Goal: Transaction & Acquisition: Purchase product/service

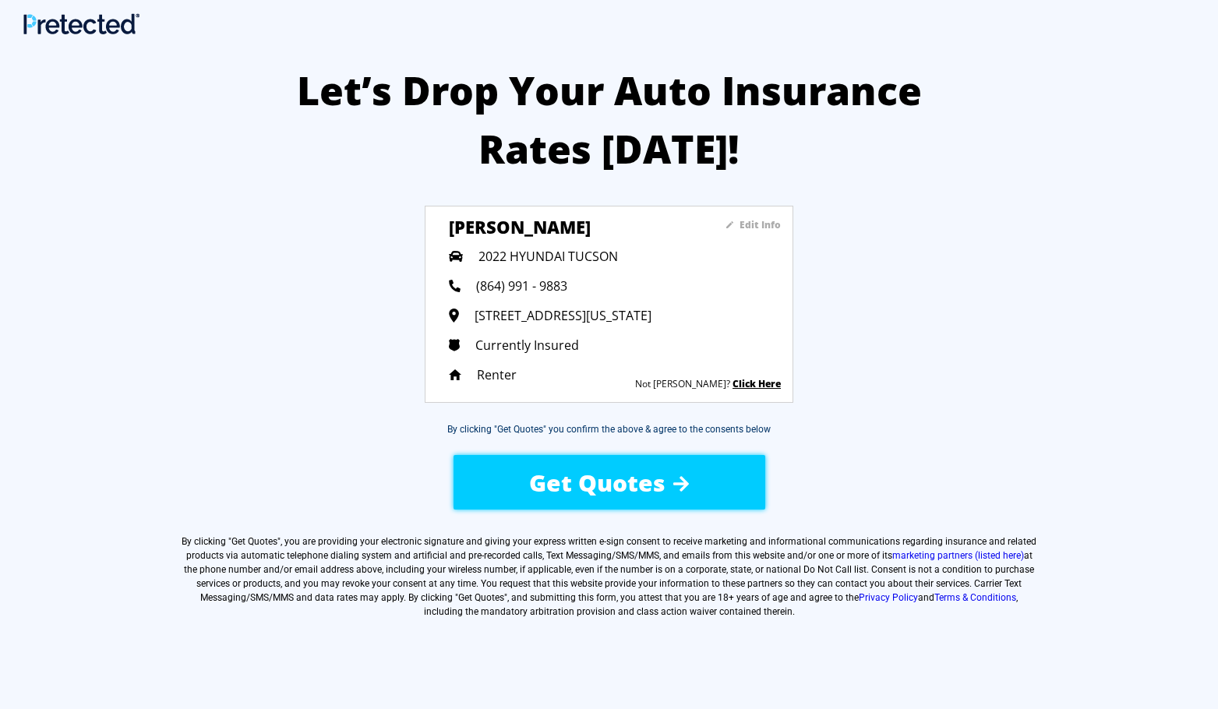
click at [626, 485] on span "Get Quotes" at bounding box center [597, 483] width 136 height 32
click at [651, 487] on span "Get Quotes" at bounding box center [597, 483] width 136 height 32
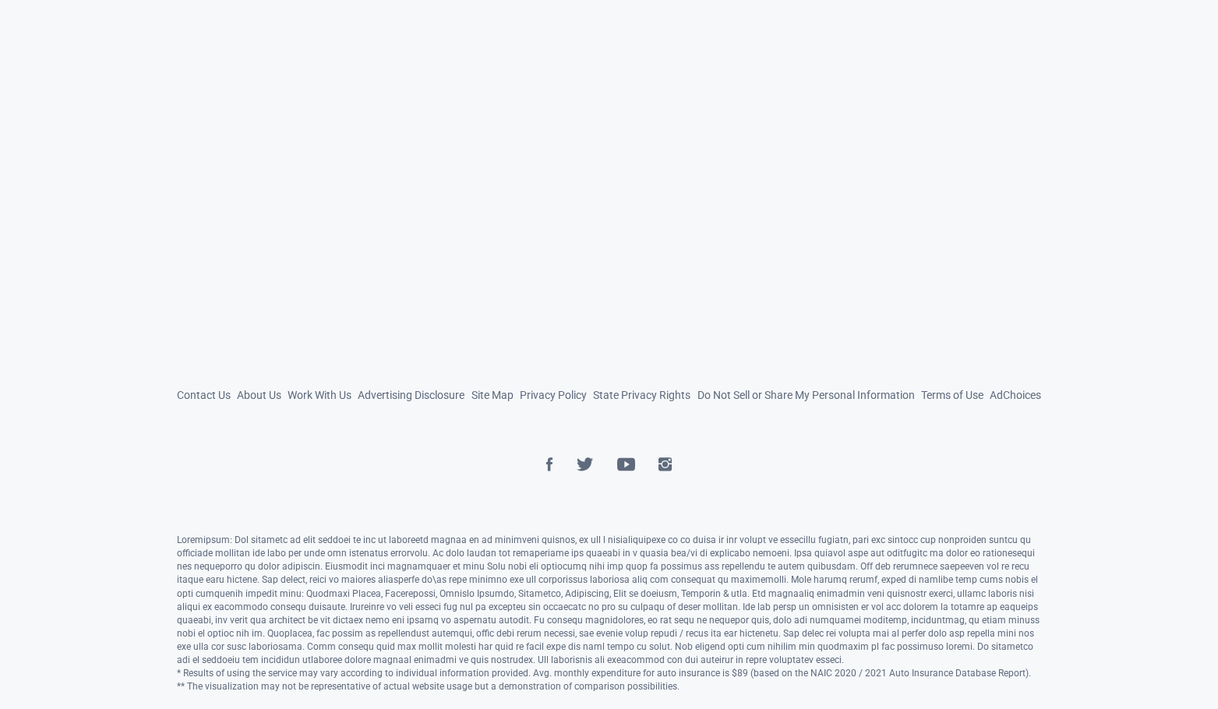
scroll to position [708, 0]
